Goal: Information Seeking & Learning: Learn about a topic

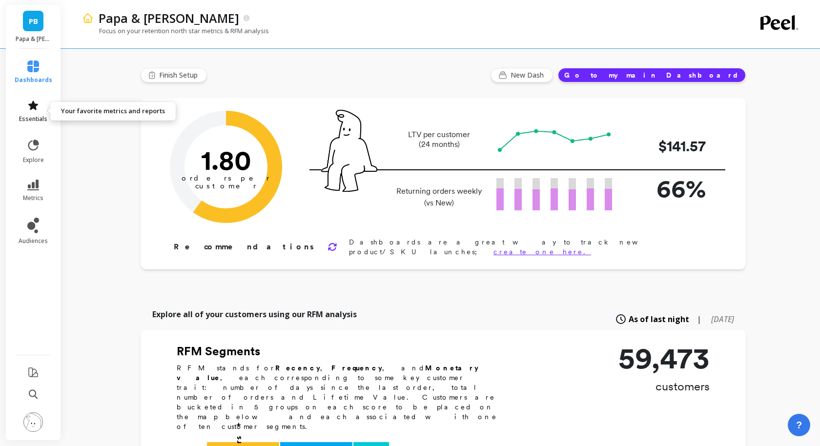
click at [38, 109] on icon at bounding box center [33, 106] width 12 height 12
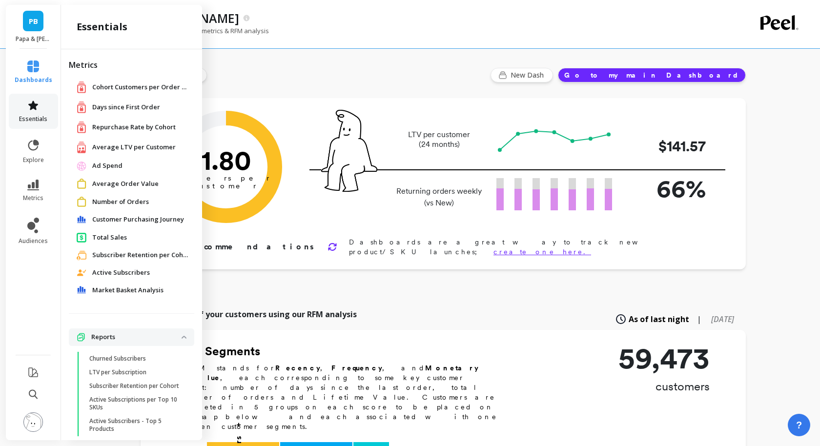
scroll to position [11, 0]
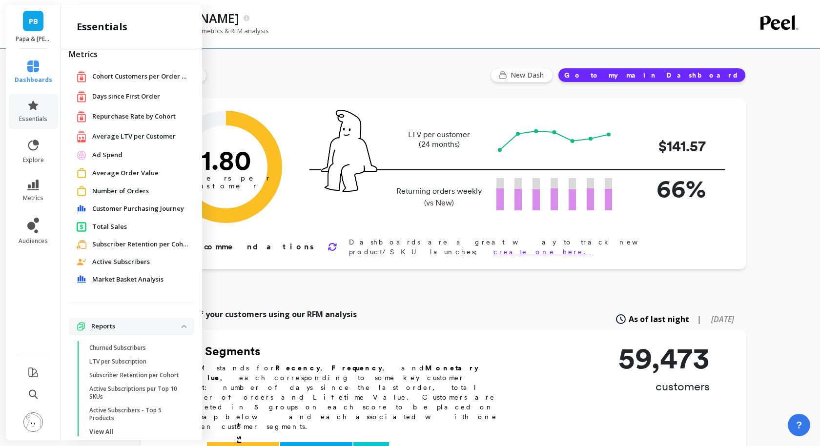
click at [121, 116] on span "Repurchase Rate by Cohort" at bounding box center [134, 117] width 84 height 10
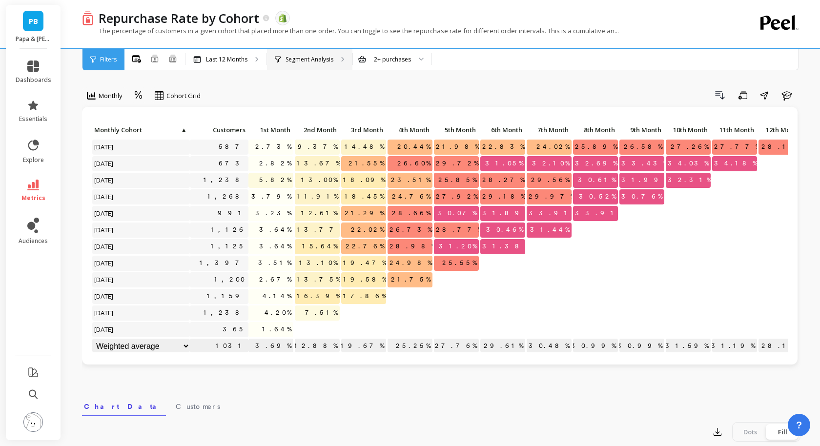
click at [276, 53] on div "Segment Analysis" at bounding box center [309, 59] width 85 height 21
click at [409, 60] on div "2+ purchases" at bounding box center [392, 59] width 37 height 9
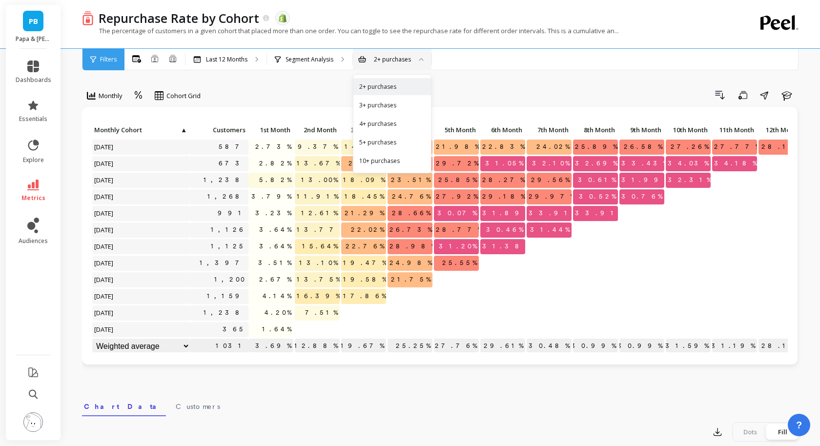
click at [480, 89] on div "Drill Down Save Share Learn" at bounding box center [504, 95] width 593 height 16
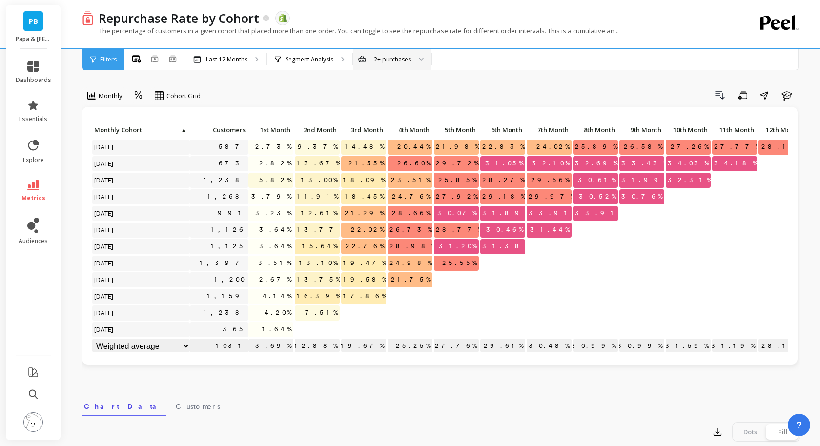
click at [120, 57] on div "Filters" at bounding box center [104, 59] width 42 height 21
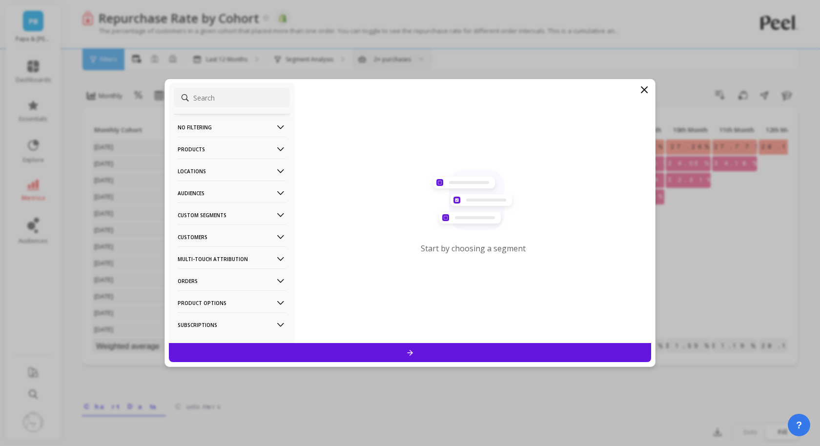
click at [224, 145] on p "Products" at bounding box center [232, 149] width 108 height 25
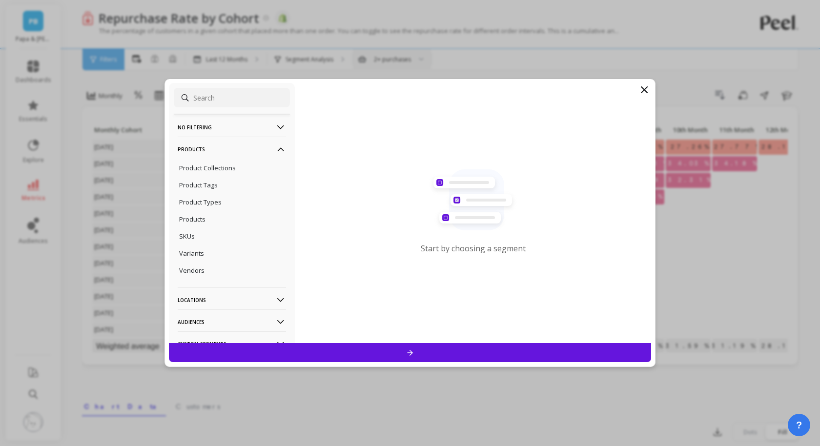
click at [211, 218] on div "Products" at bounding box center [232, 219] width 116 height 16
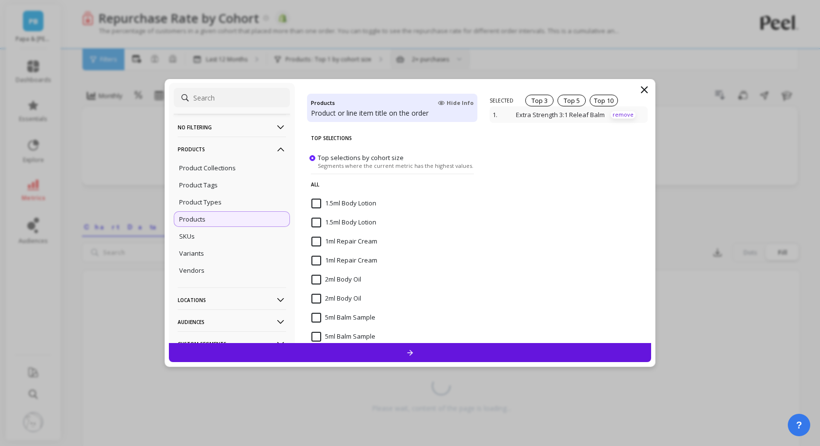
click at [618, 114] on p "remove" at bounding box center [623, 114] width 25 height 7
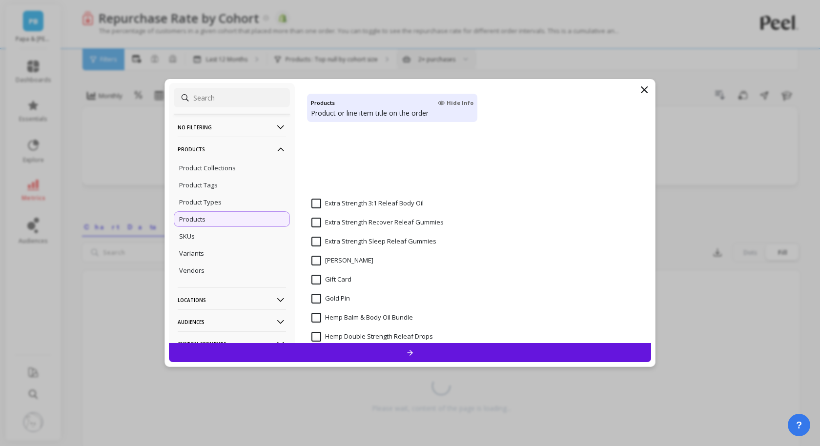
scroll to position [849, 0]
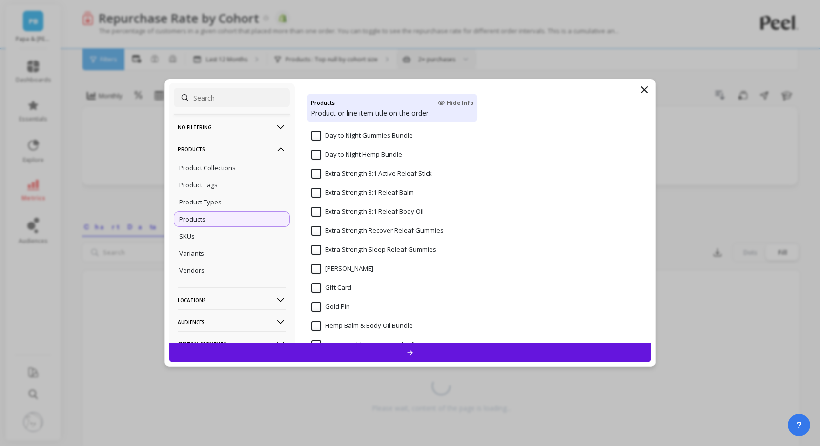
click at [393, 172] on input "Extra Strength 3:1 Active Releaf Stick" at bounding box center [372, 174] width 121 height 10
click at [421, 350] on div at bounding box center [410, 352] width 483 height 19
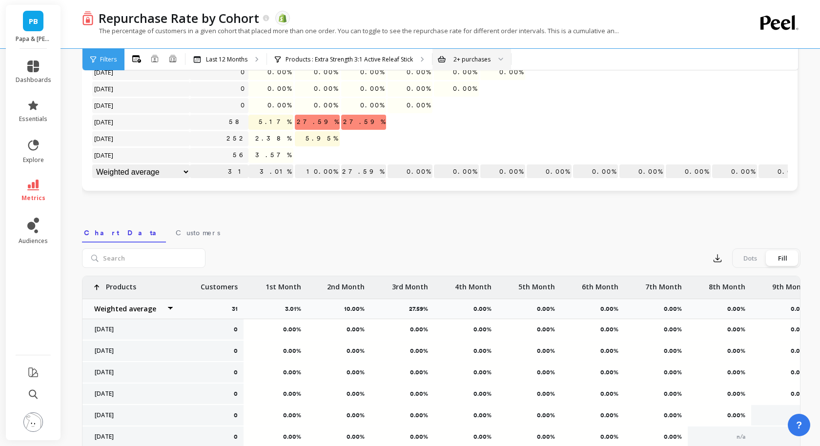
scroll to position [350, 0]
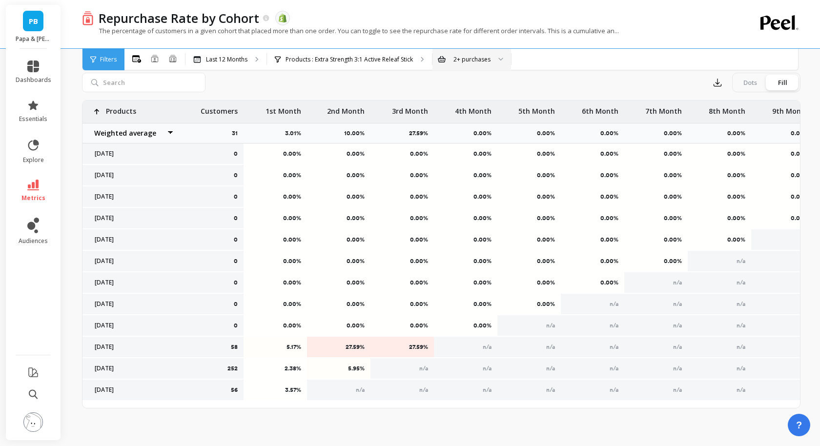
click at [358, 350] on p "27.59%" at bounding box center [339, 347] width 51 height 8
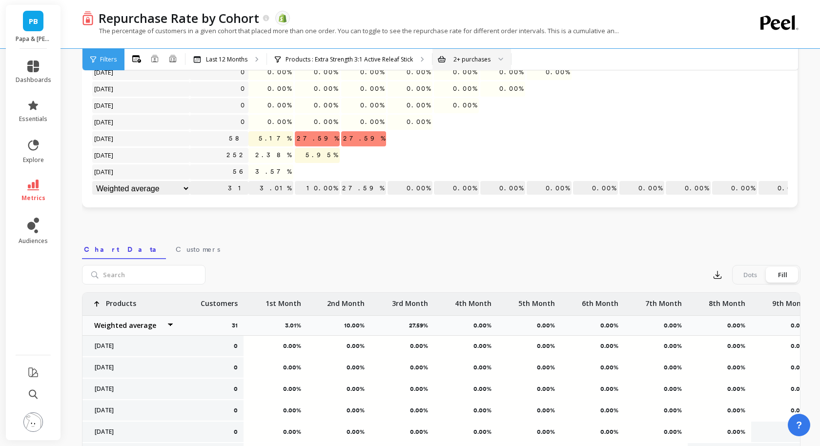
scroll to position [0, 0]
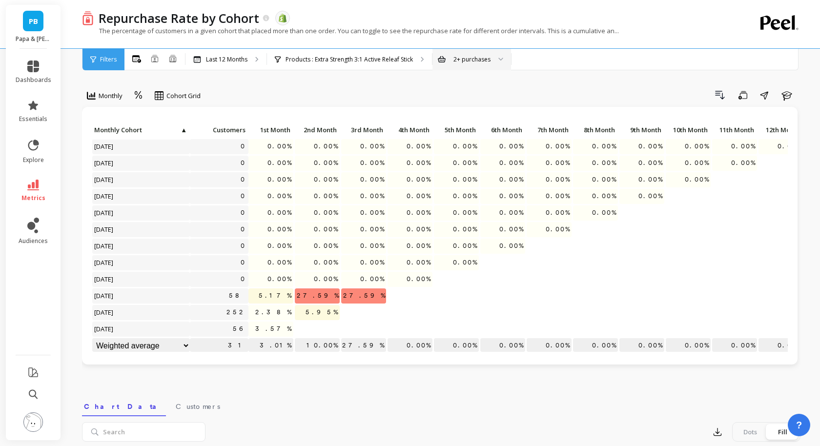
click at [492, 68] on div at bounding box center [498, 59] width 12 height 21
click at [564, 78] on div "Monthly Cohort Grid Drill Down Save Share Learn Click to create an audience 0 0…" at bounding box center [441, 412] width 719 height 746
click at [329, 65] on div "Products : Extra Strength 3:1 Active Releaf Stick" at bounding box center [349, 59] width 165 height 21
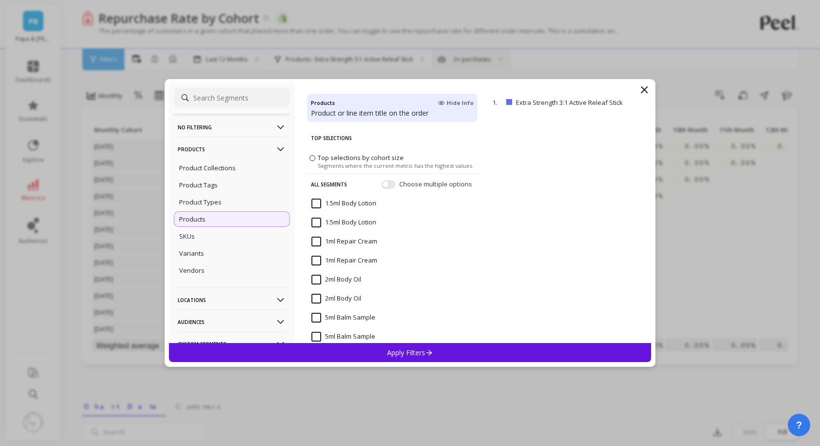
click at [645, 87] on icon at bounding box center [645, 90] width 12 height 12
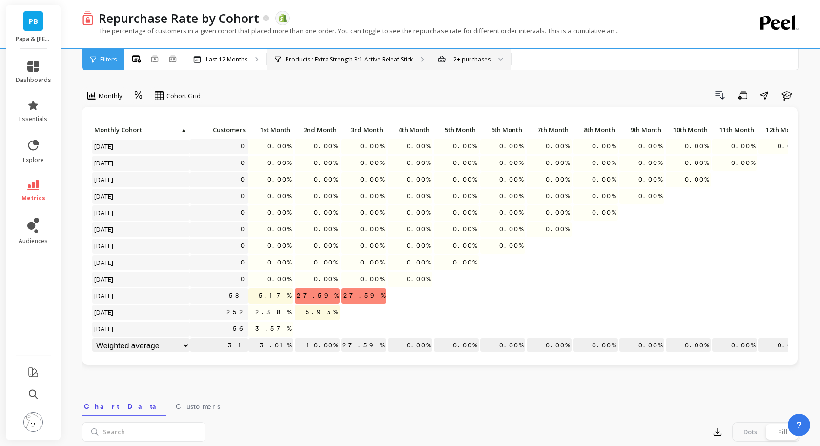
click at [331, 56] on p "Products : Extra Strength 3:1 Active Releaf Stick" at bounding box center [349, 60] width 127 height 8
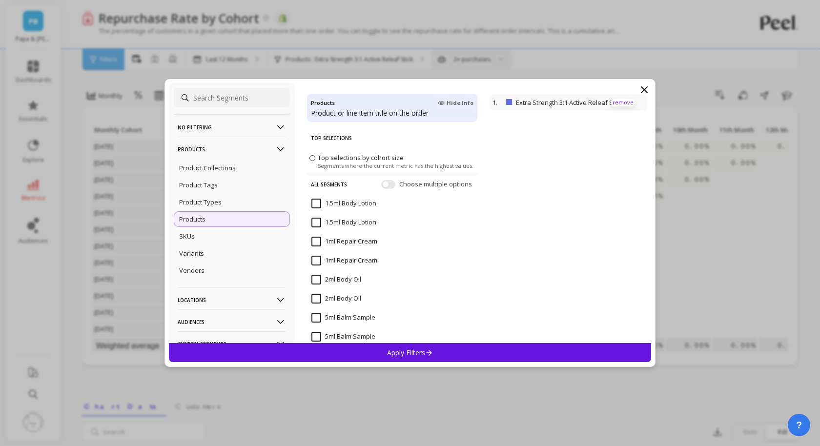
click at [628, 102] on p "remove" at bounding box center [623, 102] width 25 height 7
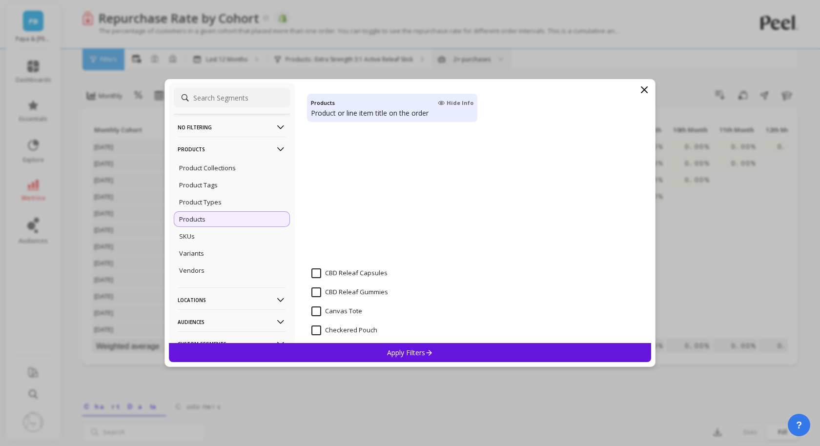
scroll to position [749, 0]
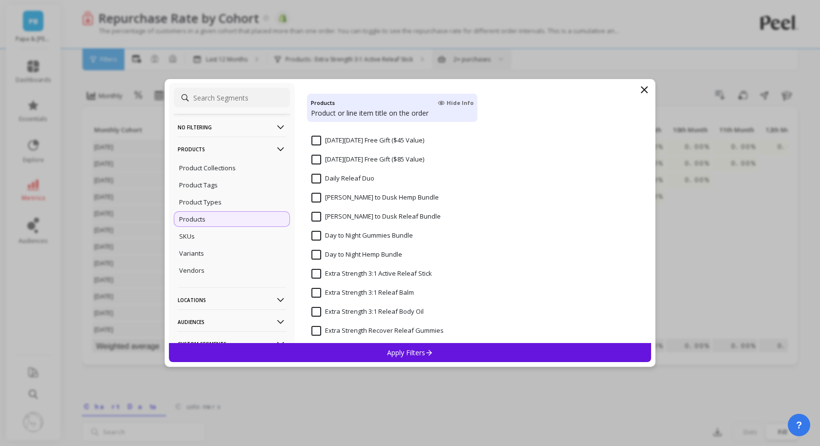
click at [369, 292] on input "Extra Strength 3:1 Releaf Balm" at bounding box center [363, 293] width 103 height 10
click at [381, 357] on div "Apply Filters" at bounding box center [410, 352] width 483 height 19
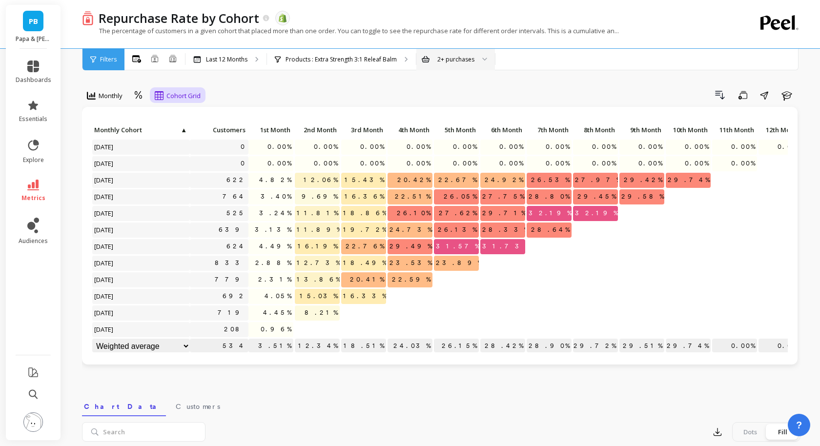
click at [171, 94] on span "Cohort Grid" at bounding box center [184, 95] width 34 height 9
click at [180, 116] on div "Cohort Grid" at bounding box center [186, 117] width 56 height 9
click at [140, 96] on icon at bounding box center [138, 95] width 7 height 8
click at [153, 133] on div "Absolute" at bounding box center [166, 136] width 56 height 9
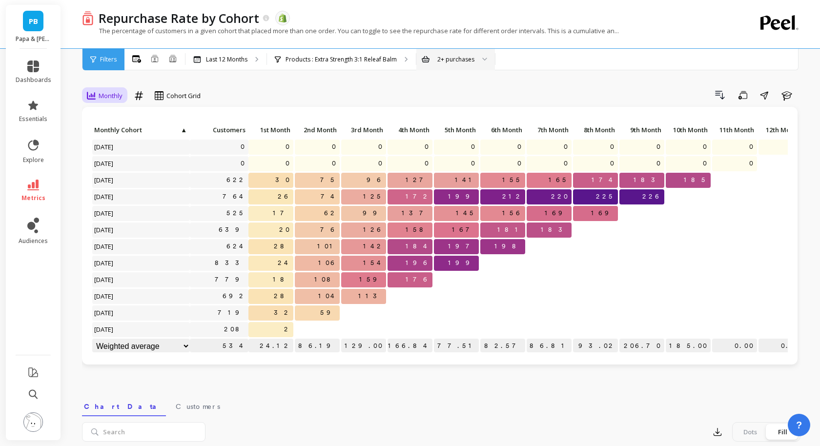
click at [104, 95] on span "Monthly" at bounding box center [111, 95] width 24 height 9
click at [300, 85] on div "Quarterly, 2 of 3. 3 results available. Use Up and Down to choose options, pres…" at bounding box center [441, 412] width 719 height 746
click at [352, 67] on div "Products : Extra Strength 3:1 Releaf Balm" at bounding box center [341, 59] width 149 height 21
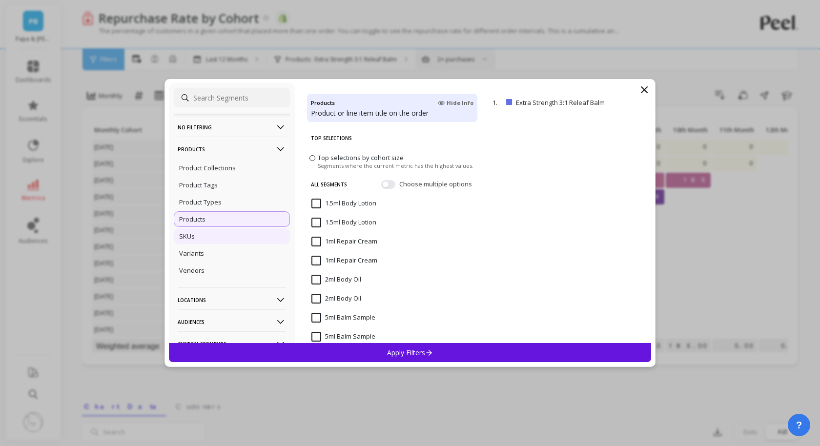
click at [207, 237] on div "SKUs" at bounding box center [232, 237] width 116 height 16
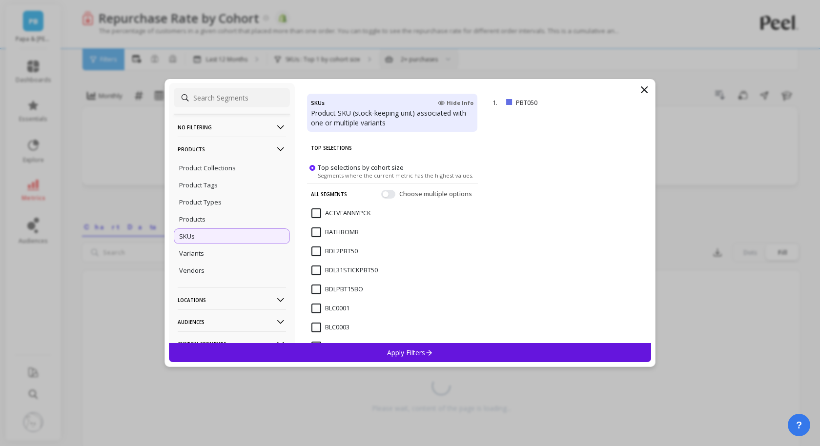
click at [449, 353] on div "Apply Filters" at bounding box center [410, 352] width 483 height 19
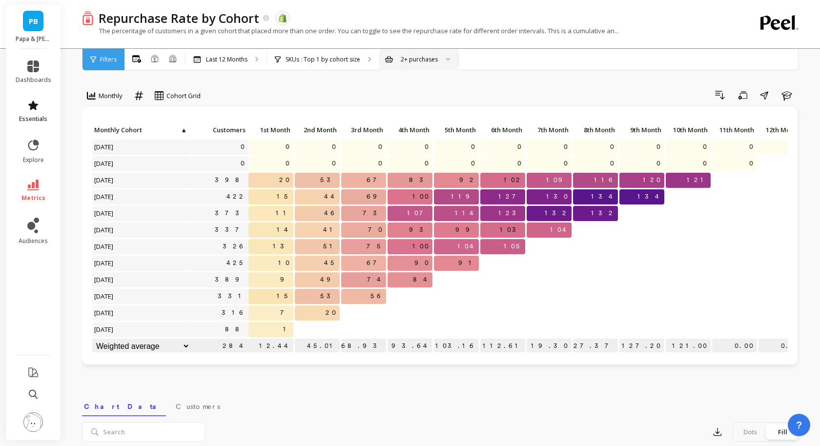
click at [29, 112] on link "essentials" at bounding box center [34, 111] width 36 height 23
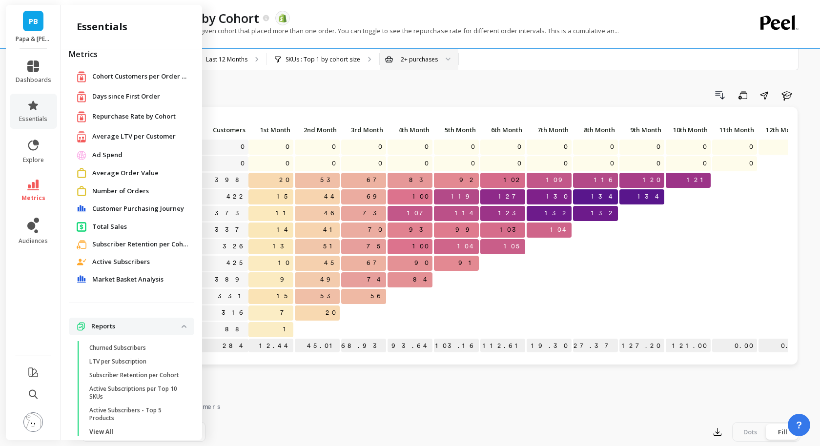
scroll to position [26, 0]
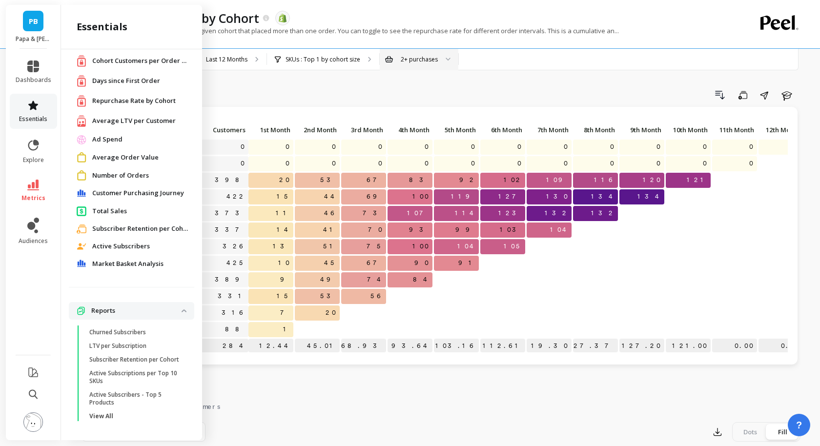
click at [35, 119] on span "essentials" at bounding box center [33, 119] width 28 height 8
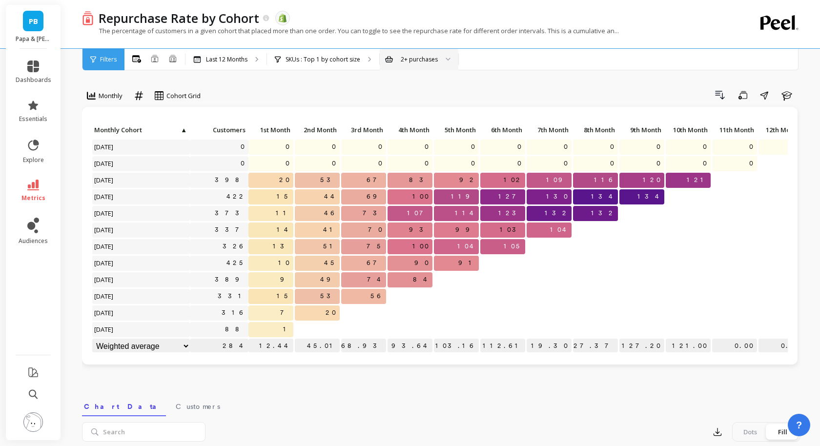
click at [40, 165] on li "explore" at bounding box center [33, 151] width 47 height 37
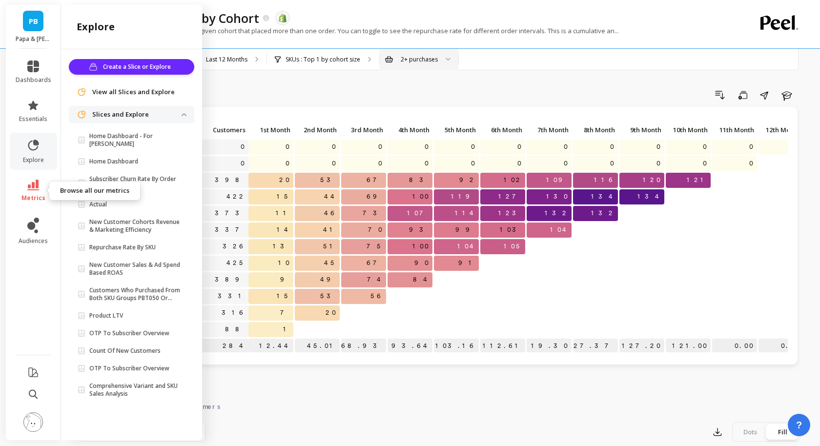
click at [34, 196] on span "metrics" at bounding box center [33, 198] width 24 height 8
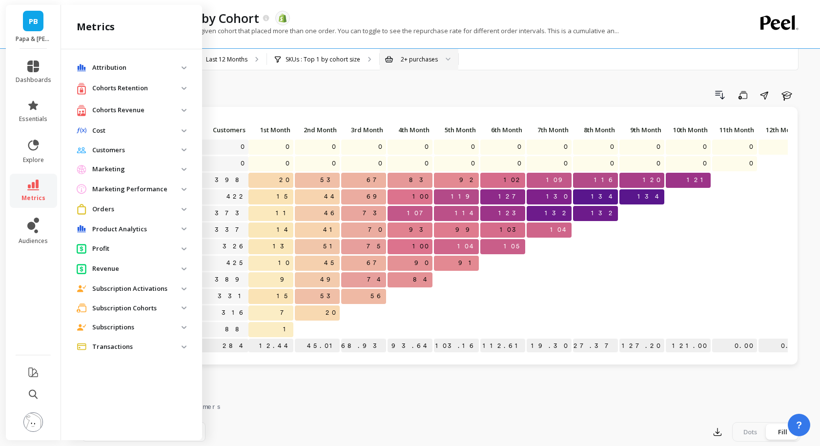
click at [116, 229] on p "Product Analytics" at bounding box center [136, 230] width 89 height 10
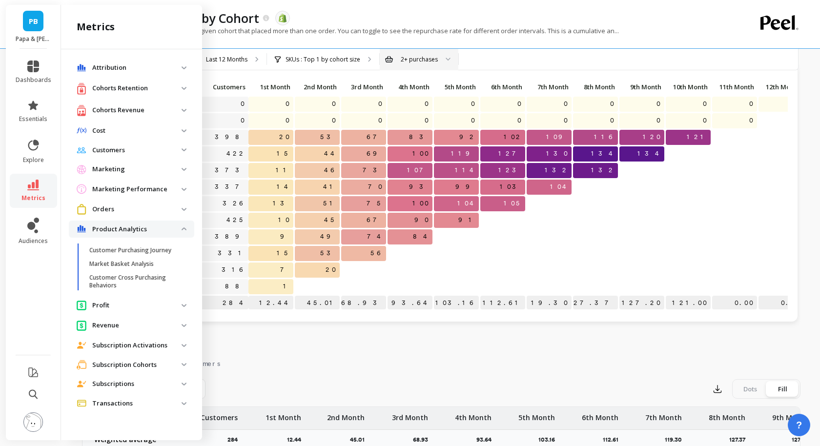
scroll to position [46, 0]
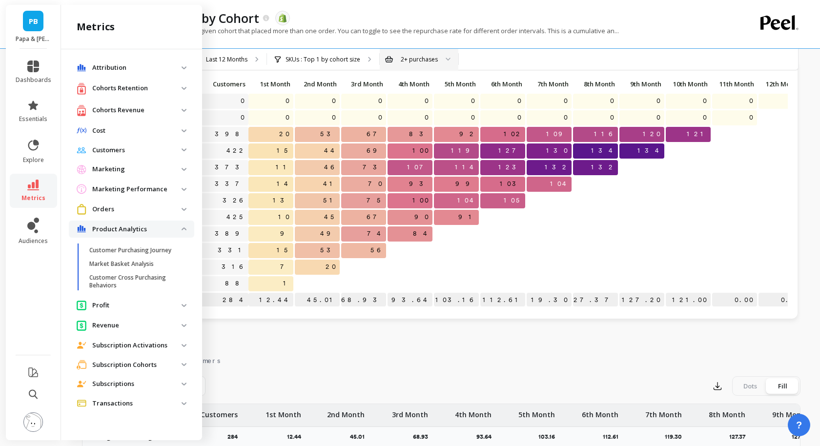
click at [130, 207] on p "Orders" at bounding box center [136, 210] width 89 height 10
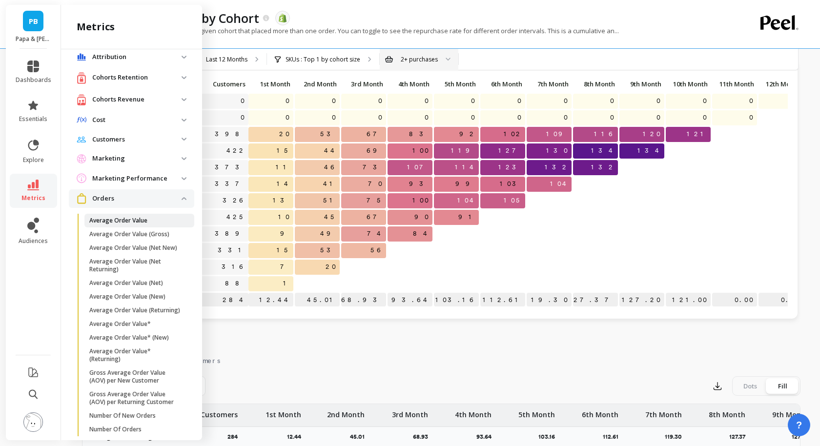
scroll to position [6, 0]
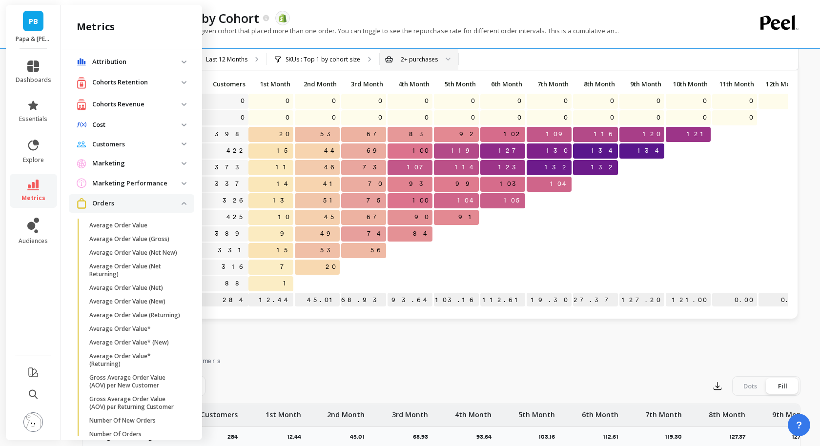
click at [116, 102] on p "Cohorts Revenue" at bounding box center [136, 105] width 89 height 10
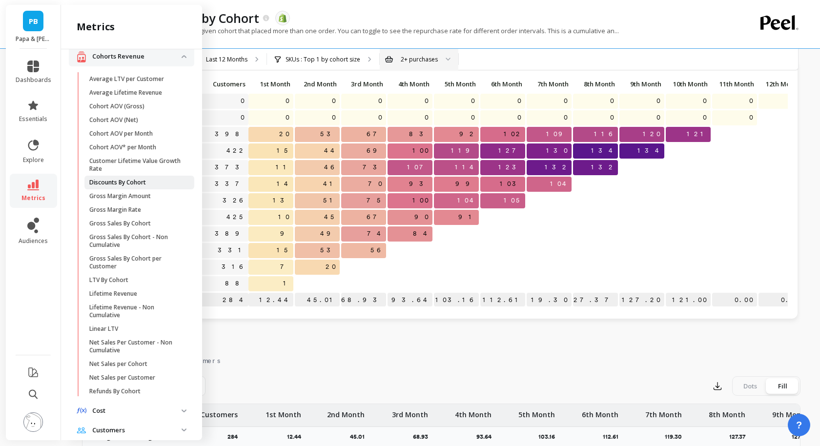
scroll to position [0, 0]
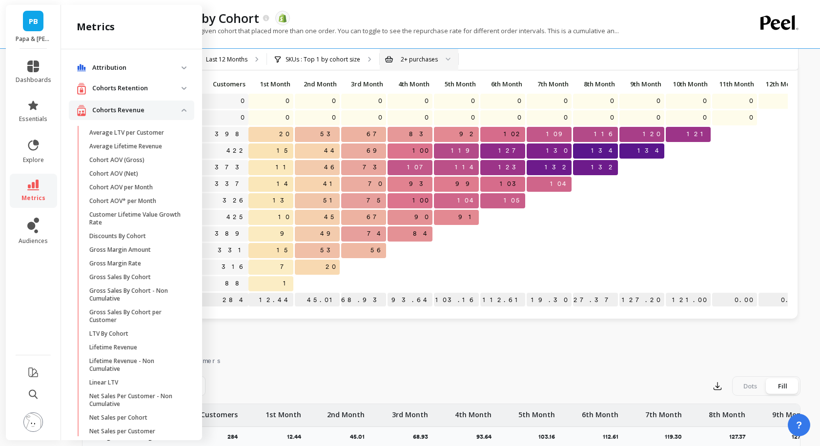
click at [125, 87] on p "Cohorts Retention" at bounding box center [136, 89] width 89 height 10
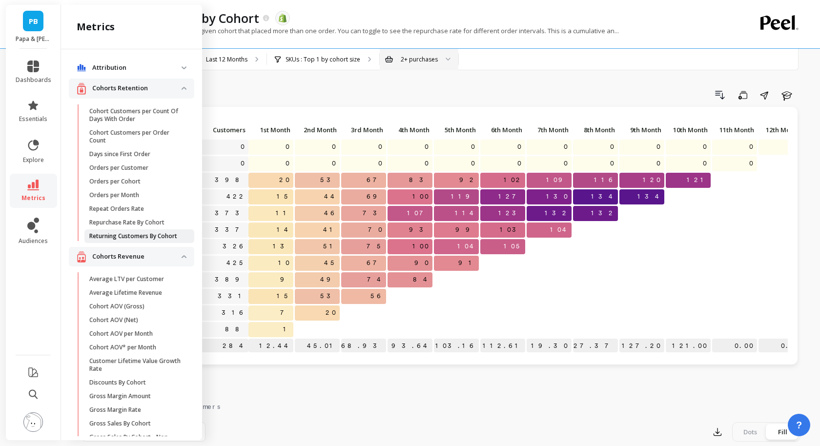
click at [168, 234] on p "Returning Customers By Cohort" at bounding box center [133, 236] width 88 height 8
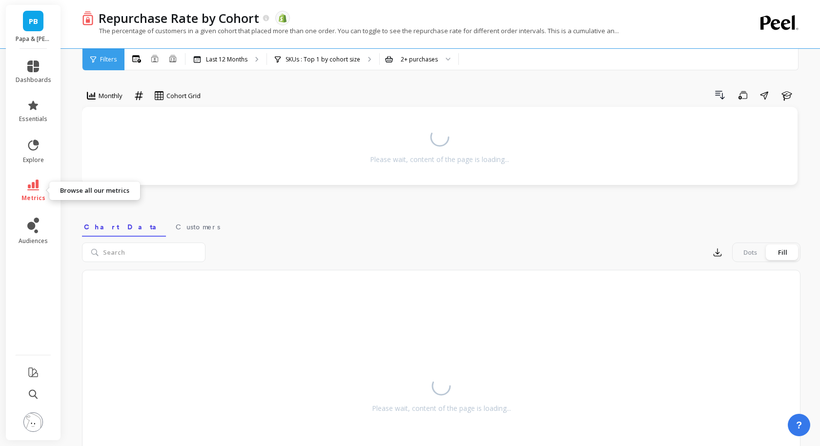
click at [34, 182] on icon at bounding box center [33, 185] width 12 height 11
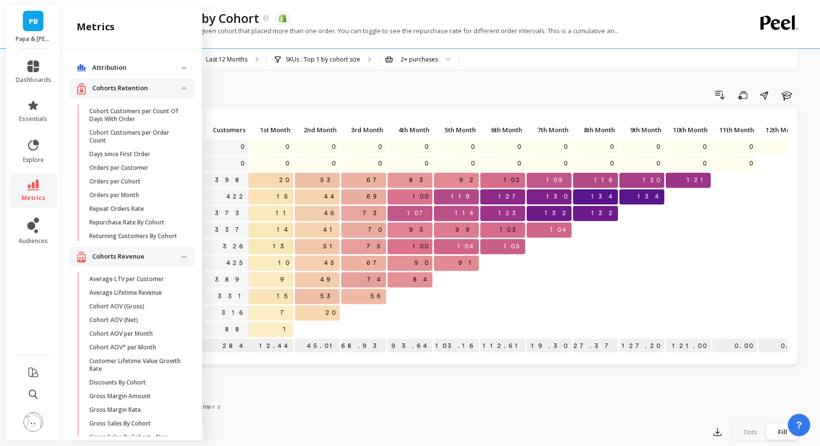
click at [311, 94] on div "Drill Down Save Share Learn" at bounding box center [504, 95] width 593 height 16
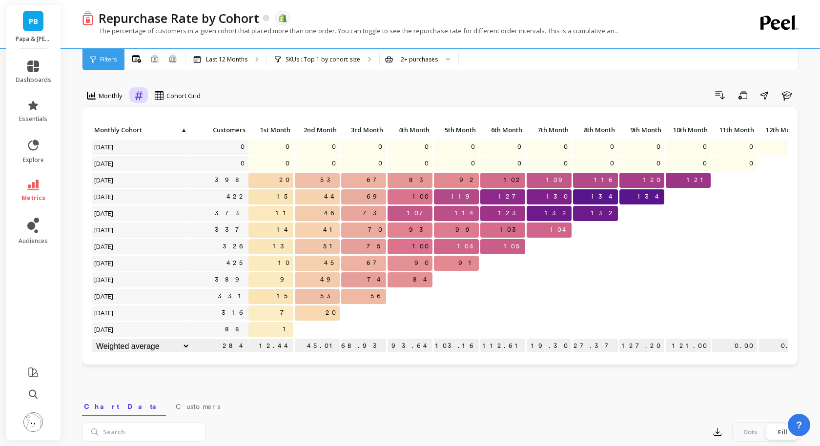
click at [132, 95] on div at bounding box center [138, 95] width 15 height 17
click at [166, 117] on div "Relative" at bounding box center [166, 117] width 56 height 9
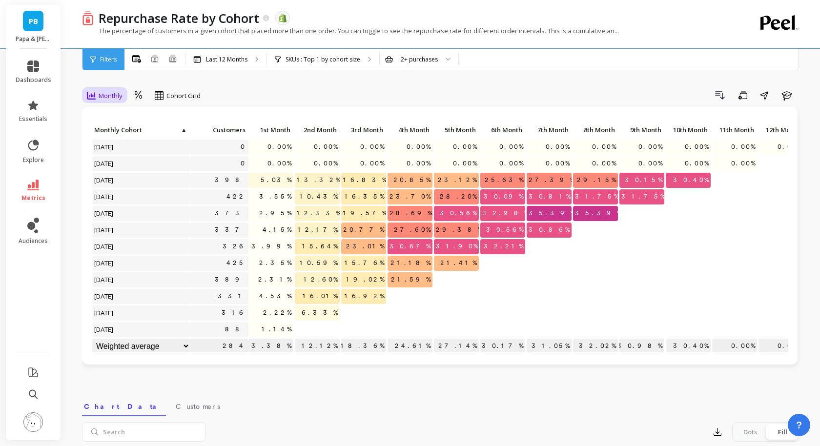
click at [109, 102] on div "Monthly" at bounding box center [105, 95] width 42 height 17
click at [274, 96] on div "Drill Down Save Share Learn" at bounding box center [504, 95] width 593 height 16
click at [183, 100] on span "Cohort Grid" at bounding box center [184, 95] width 34 height 9
click at [205, 133] on div "Cohort Line" at bounding box center [186, 136] width 56 height 9
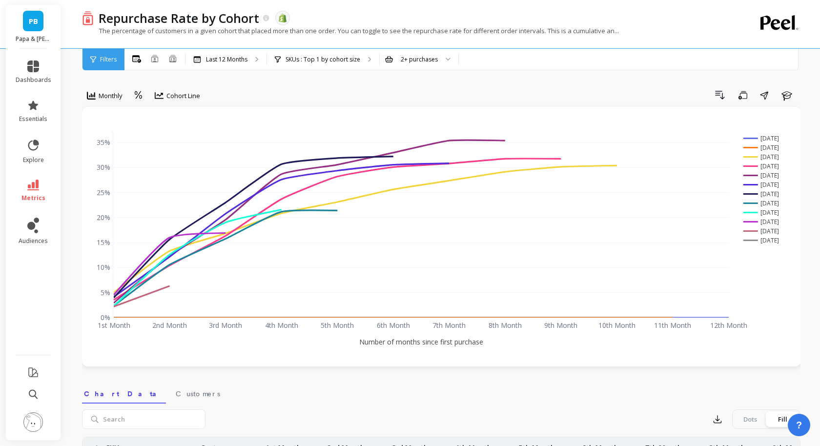
click at [187, 100] on span "Cohort Line" at bounding box center [184, 95] width 34 height 9
click at [197, 119] on div "Cohort Grid" at bounding box center [186, 117] width 56 height 9
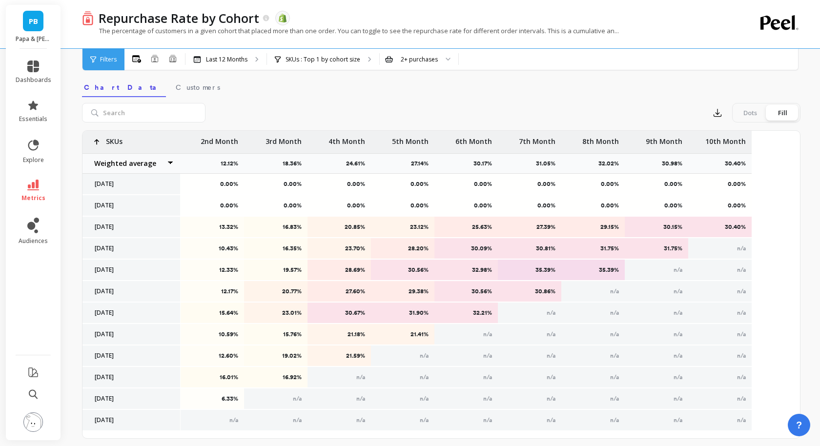
scroll to position [0, 204]
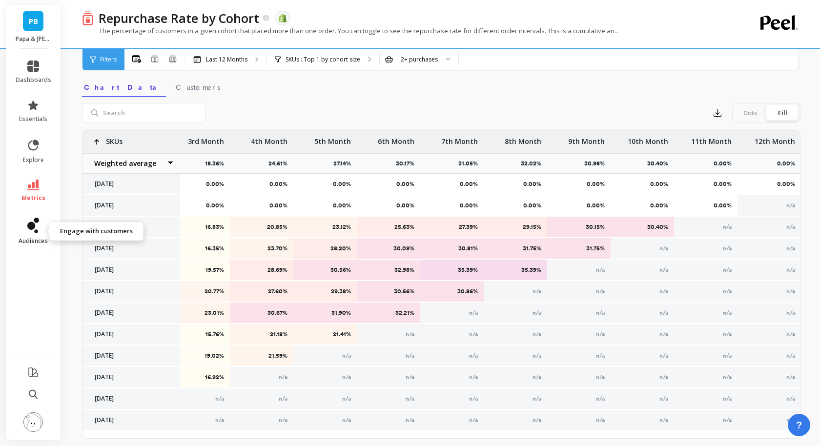
click at [36, 230] on icon at bounding box center [36, 232] width 4 height 4
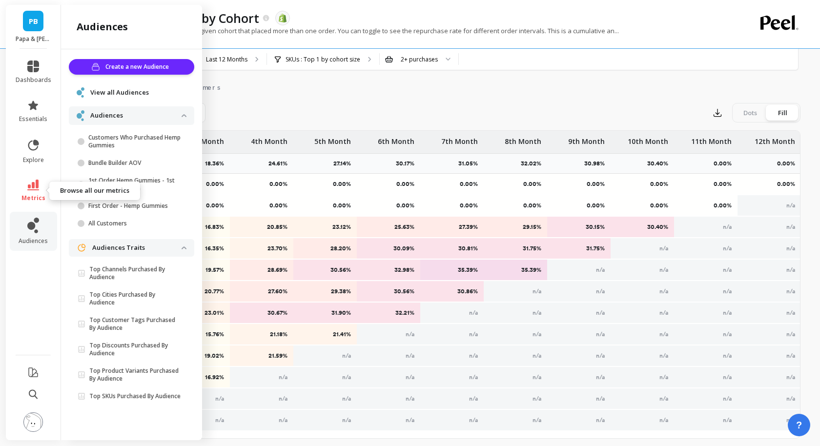
click at [33, 188] on icon at bounding box center [33, 185] width 12 height 11
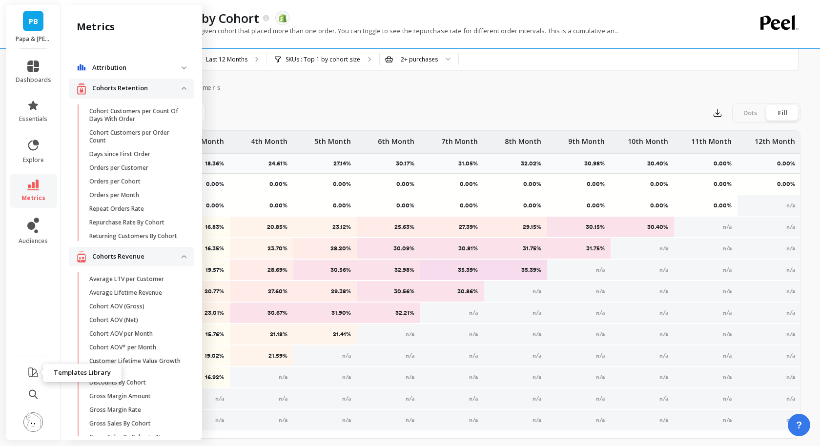
click at [32, 365] on icon at bounding box center [33, 373] width 12 height 12
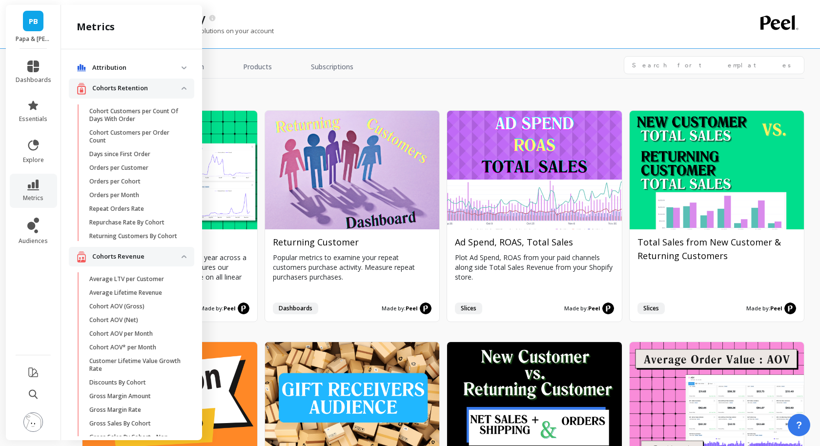
click at [343, 32] on div "Get inspired and install template solutions on your account" at bounding box center [401, 35] width 639 height 19
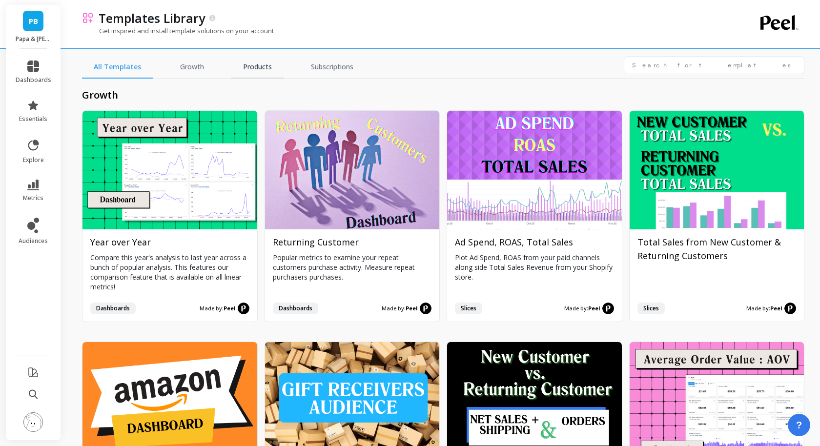
click at [249, 70] on link "Products" at bounding box center [257, 67] width 52 height 22
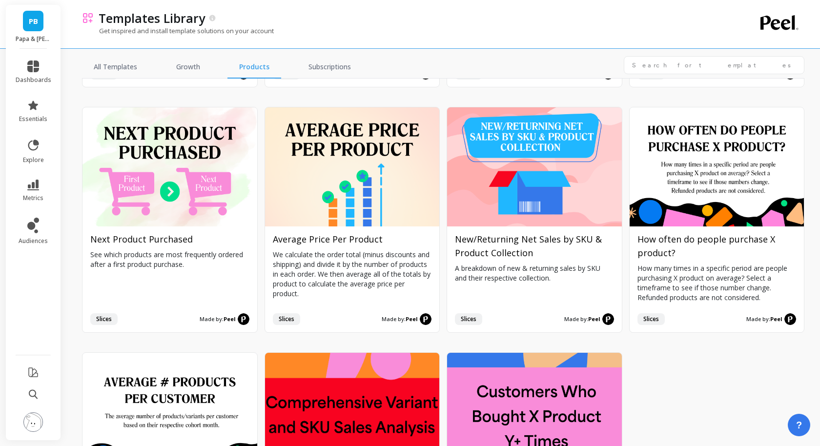
scroll to position [732, 0]
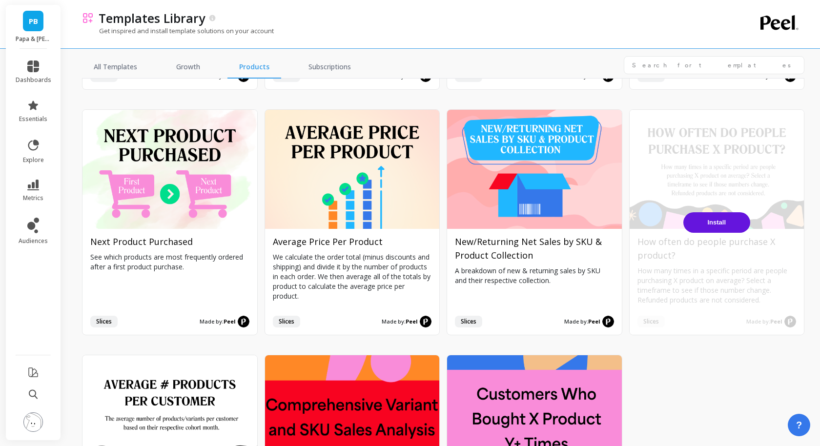
click at [671, 218] on button "Install" at bounding box center [717, 222] width 67 height 21
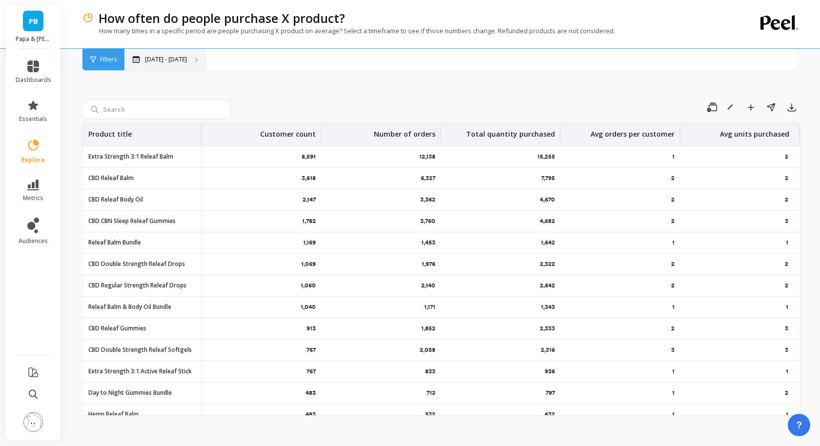
click at [206, 63] on div "Aug 10, 2024 - Aug 10, 2025" at bounding box center [166, 59] width 82 height 21
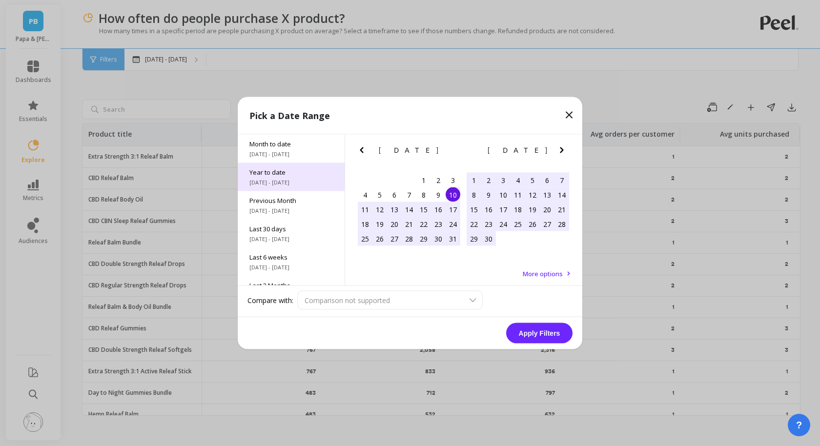
click at [311, 186] on span "1/1/2025 - 8/10/2025" at bounding box center [292, 183] width 84 height 8
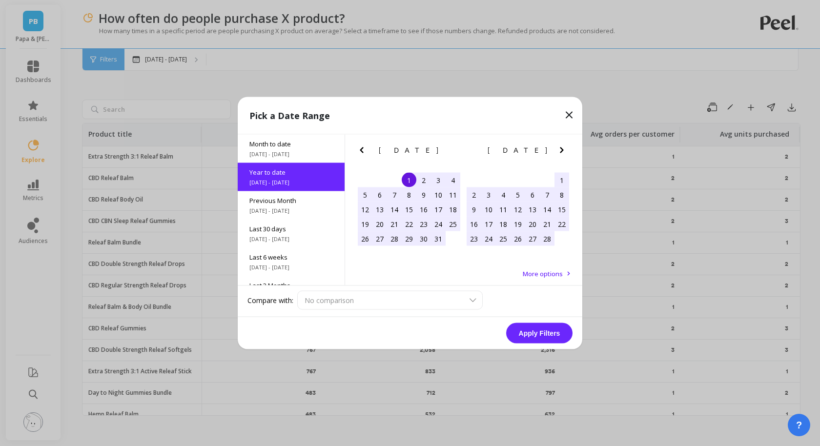
click at [546, 332] on button "Apply Filters" at bounding box center [539, 333] width 66 height 21
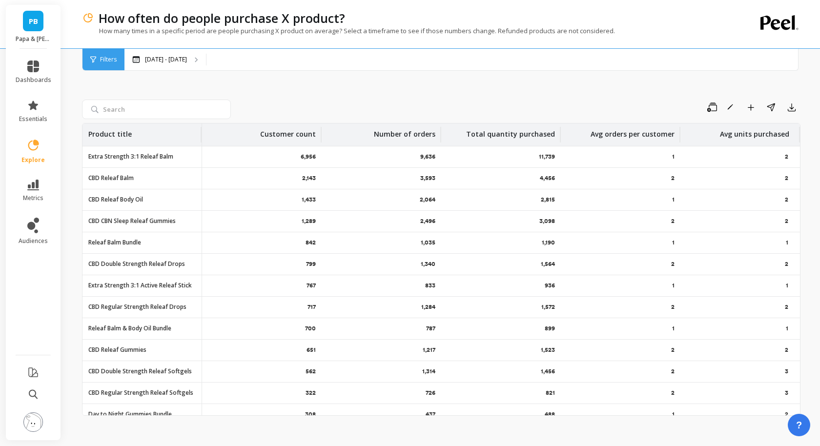
click at [30, 139] on icon at bounding box center [33, 146] width 14 height 14
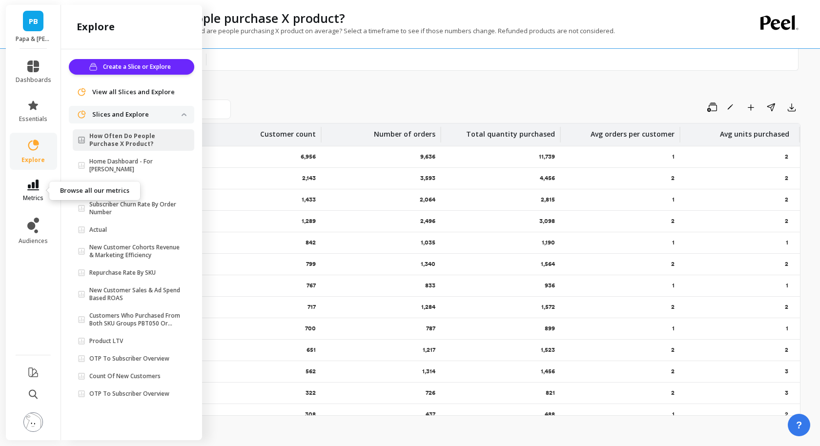
click at [31, 191] on link "metrics" at bounding box center [34, 191] width 36 height 22
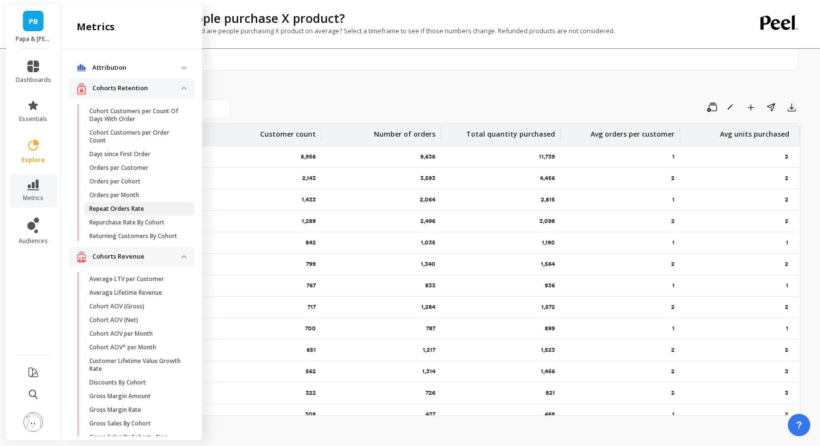
click at [135, 208] on p "Repeat Orders Rate" at bounding box center [116, 209] width 55 height 8
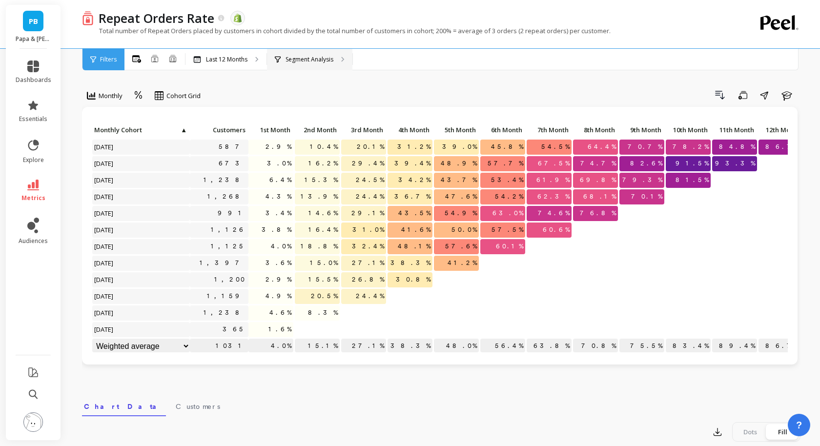
click at [318, 56] on p "Segment Analysis" at bounding box center [310, 60] width 48 height 8
click at [105, 56] on span "Filters" at bounding box center [108, 60] width 17 height 8
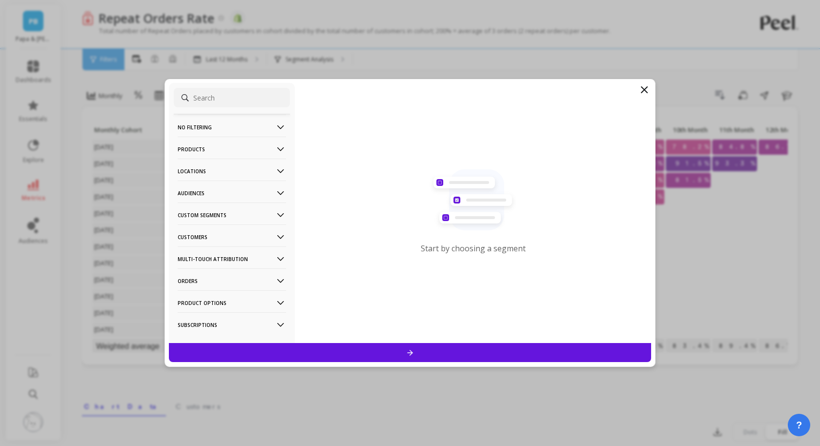
click at [227, 148] on p "Products" at bounding box center [232, 149] width 108 height 25
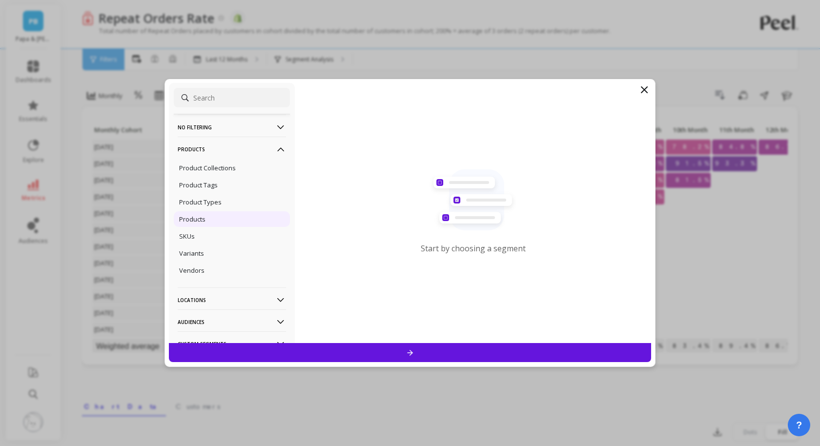
click at [205, 217] on p "Products" at bounding box center [192, 219] width 26 height 9
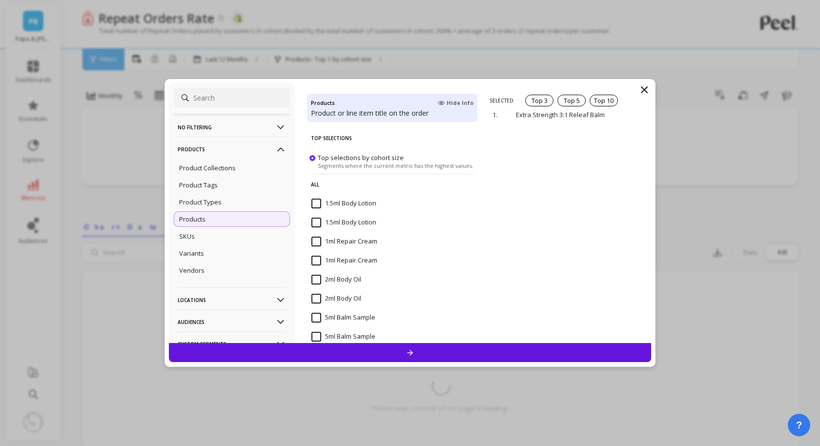
click at [440, 351] on div at bounding box center [410, 352] width 483 height 19
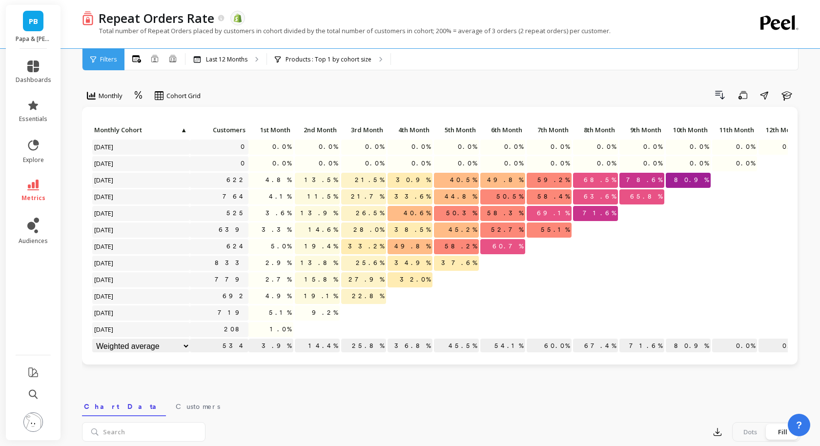
click at [464, 185] on span "40.5%" at bounding box center [463, 180] width 31 height 15
click at [720, 95] on icon "button" at bounding box center [720, 95] width 9 height 8
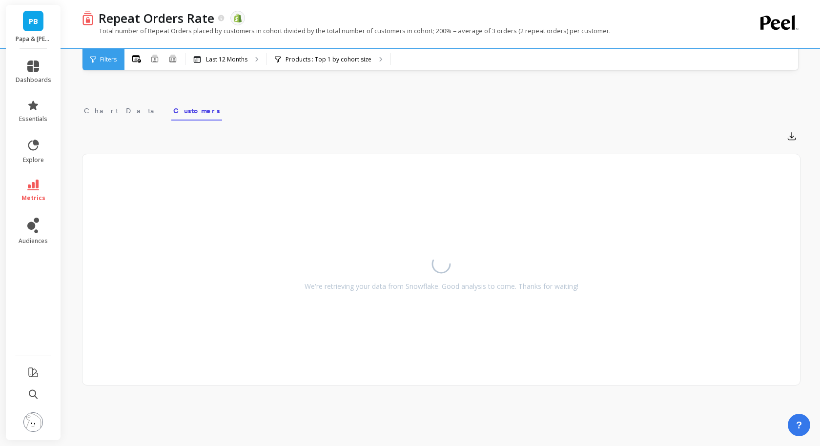
scroll to position [300, 0]
click at [103, 107] on span "Chart Data" at bounding box center [123, 107] width 78 height 10
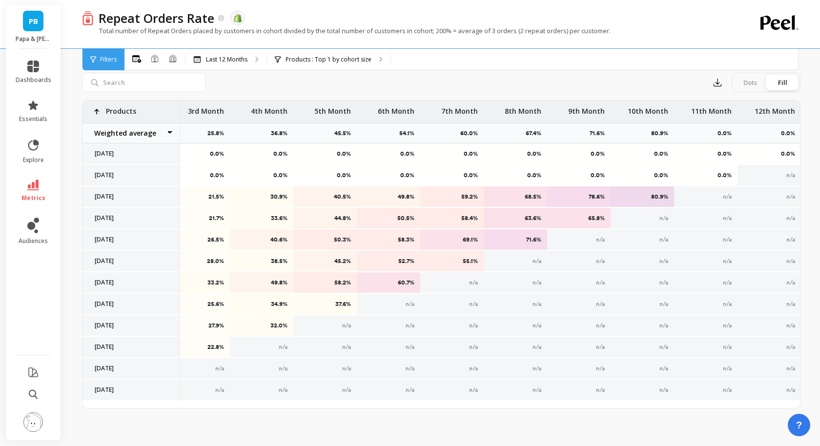
scroll to position [0, 0]
